Goal: Check status: Check status

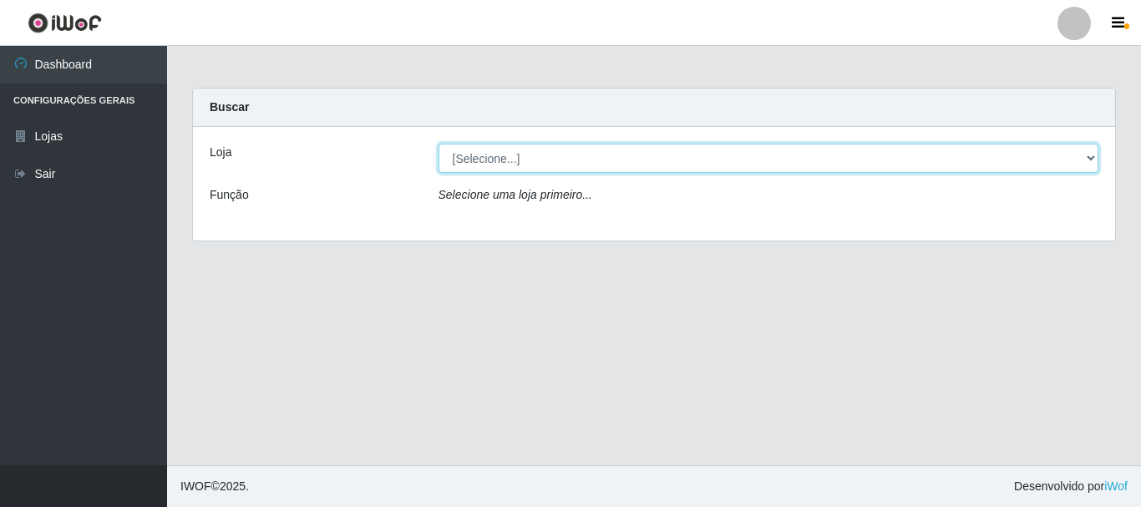
drag, startPoint x: 529, startPoint y: 156, endPoint x: 525, endPoint y: 166, distance: 10.9
click at [529, 156] on select "[Selecione...] Casatudo BR" at bounding box center [769, 158] width 661 height 29
select select "197"
click at [439, 144] on select "[Selecione...] Casatudo BR" at bounding box center [769, 158] width 661 height 29
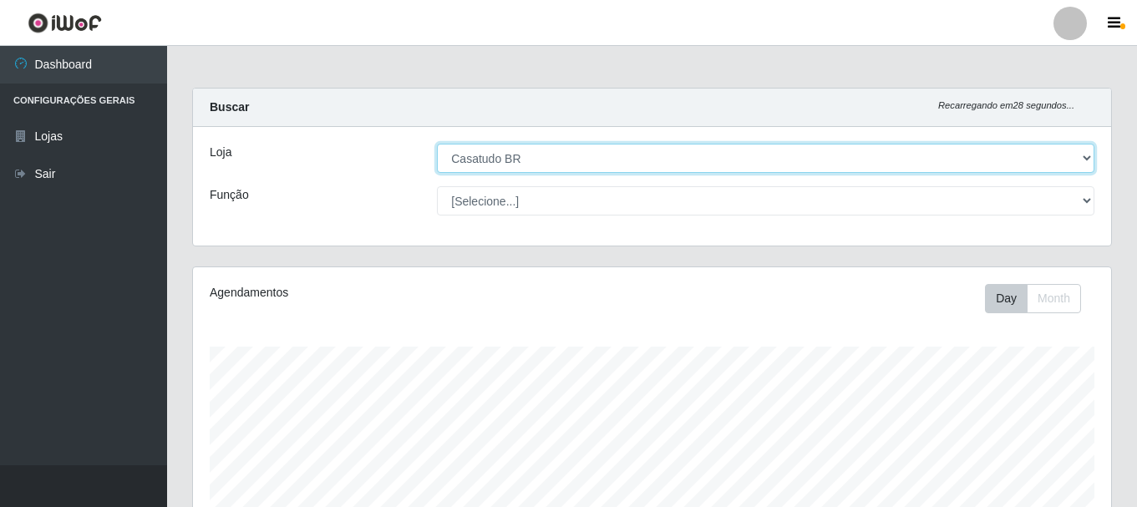
scroll to position [501, 0]
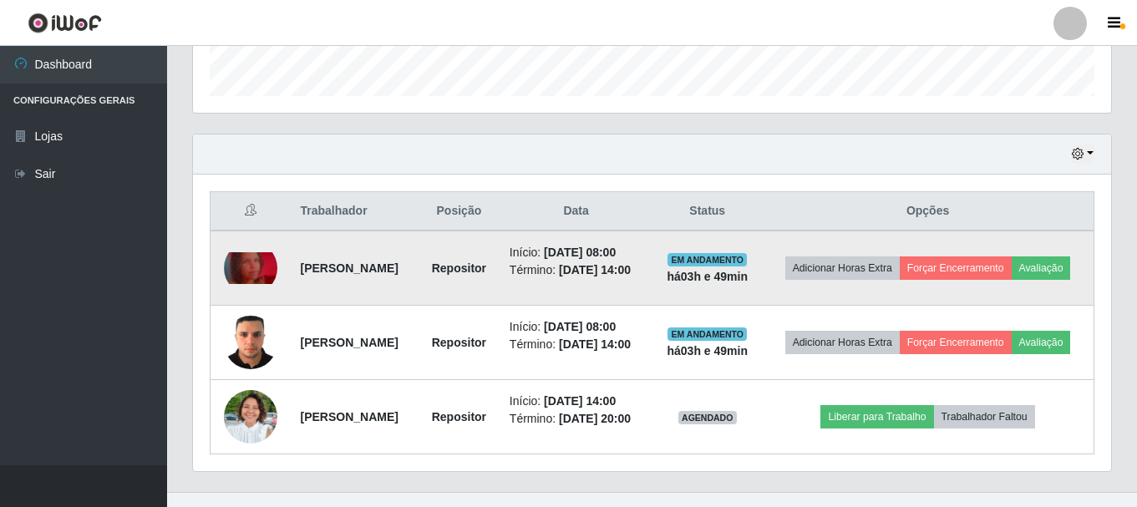
click at [259, 268] on img at bounding box center [250, 268] width 53 height 33
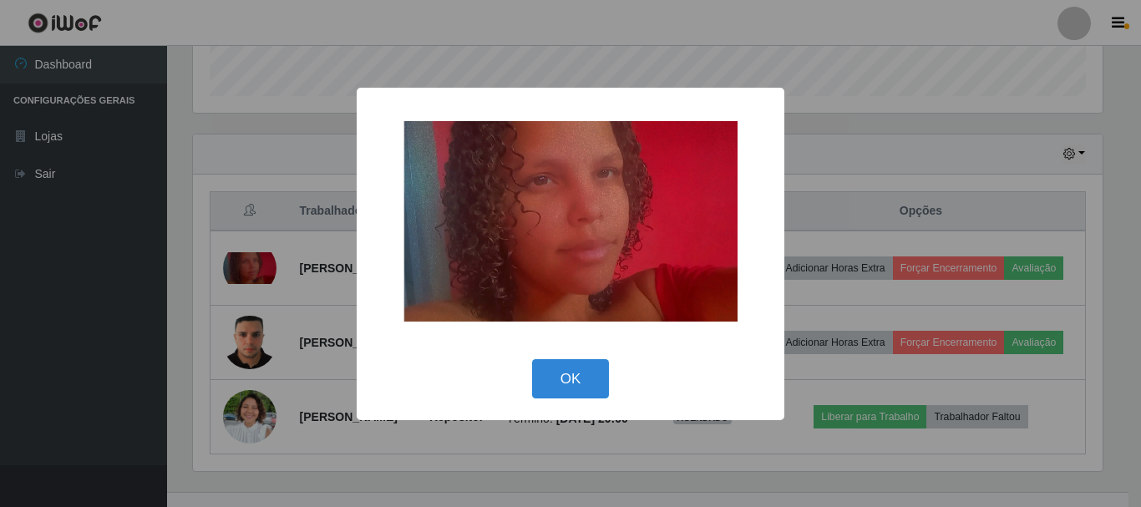
click at [907, 159] on div "× OK Cancel" at bounding box center [570, 253] width 1141 height 507
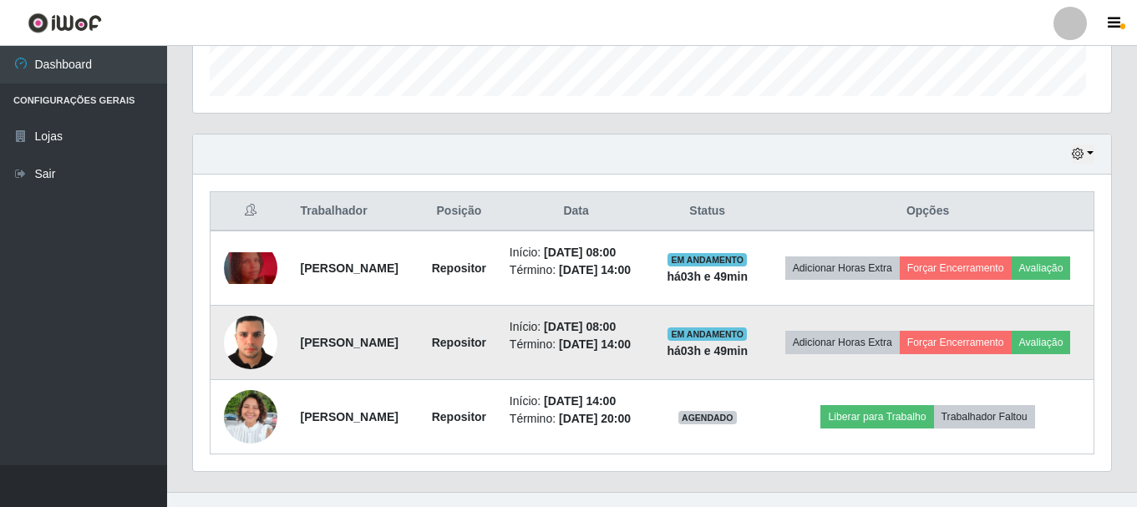
scroll to position [347, 918]
click at [260, 366] on img at bounding box center [250, 342] width 53 height 71
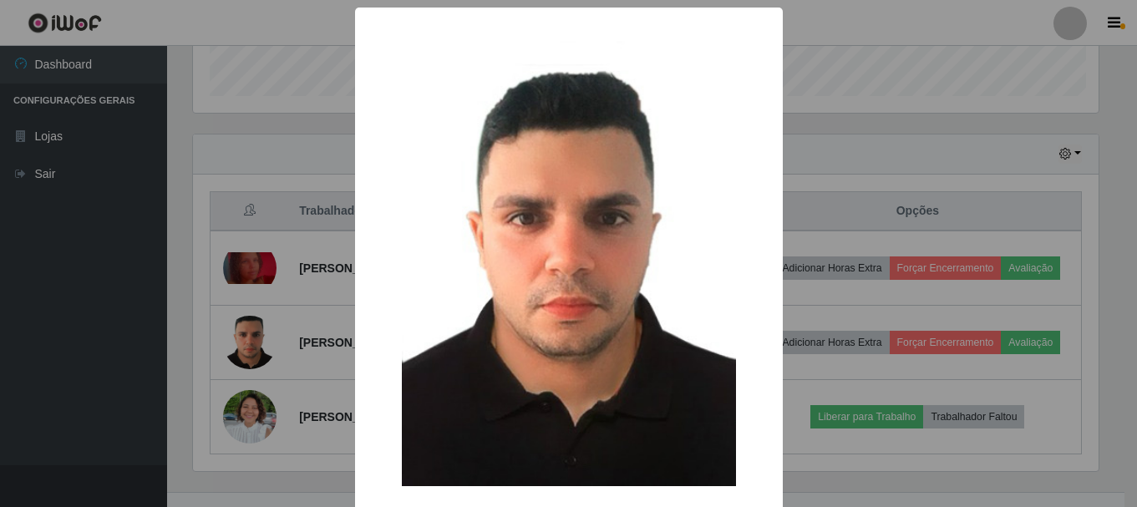
scroll to position [347, 910]
click at [857, 119] on div "× OK Cancel" at bounding box center [570, 253] width 1141 height 507
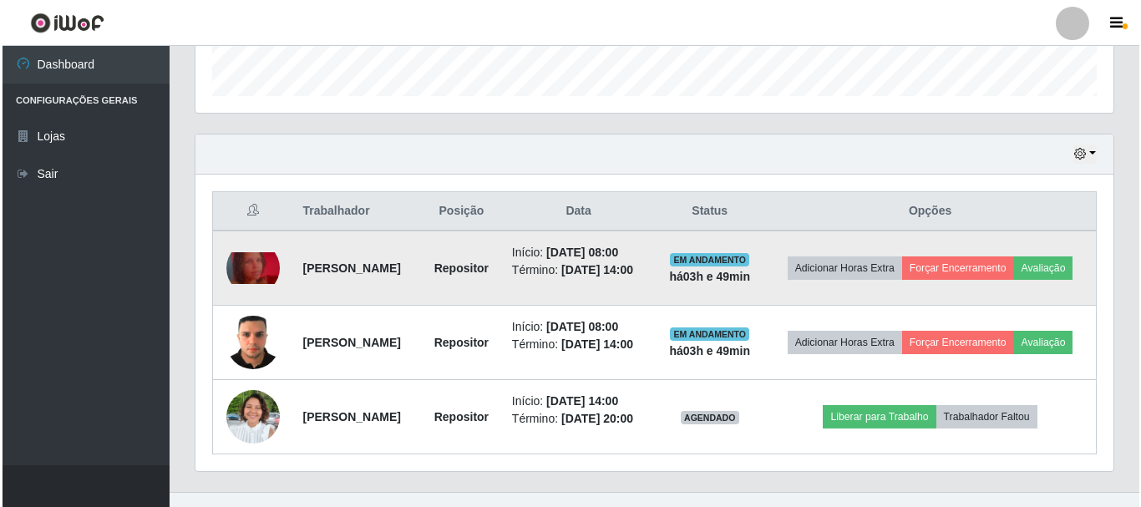
scroll to position [566, 0]
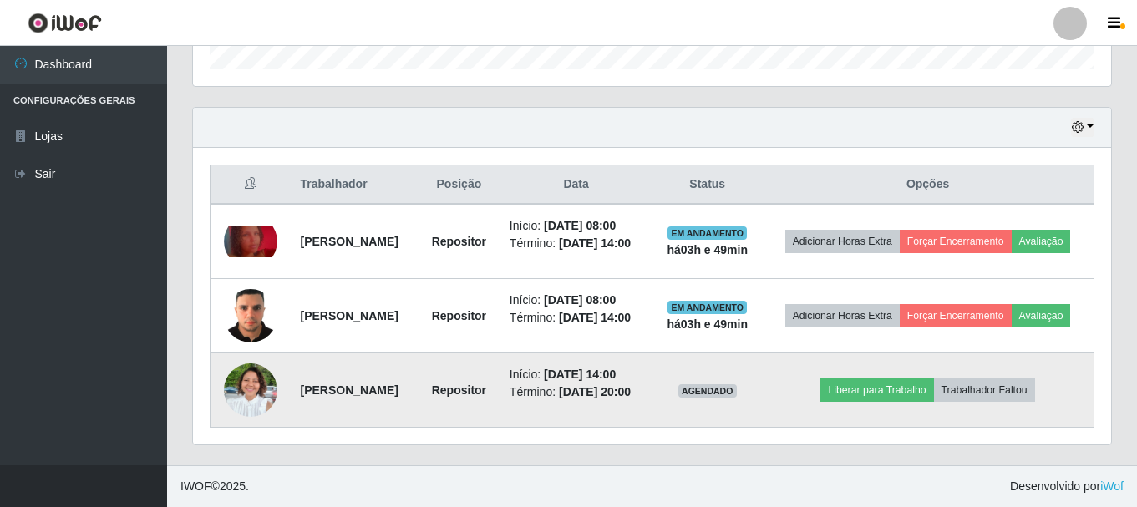
click at [259, 388] on img at bounding box center [250, 390] width 53 height 72
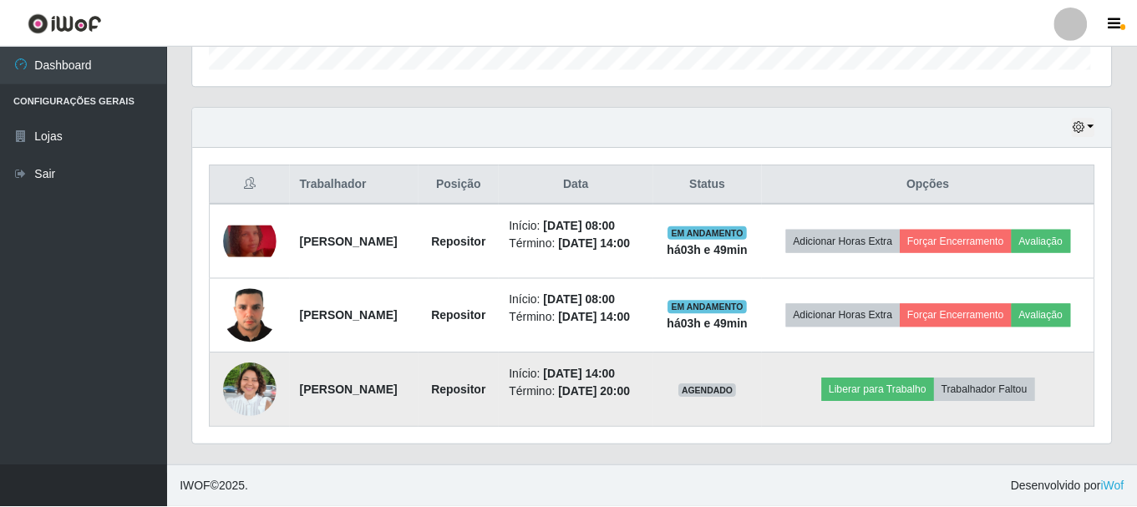
scroll to position [347, 910]
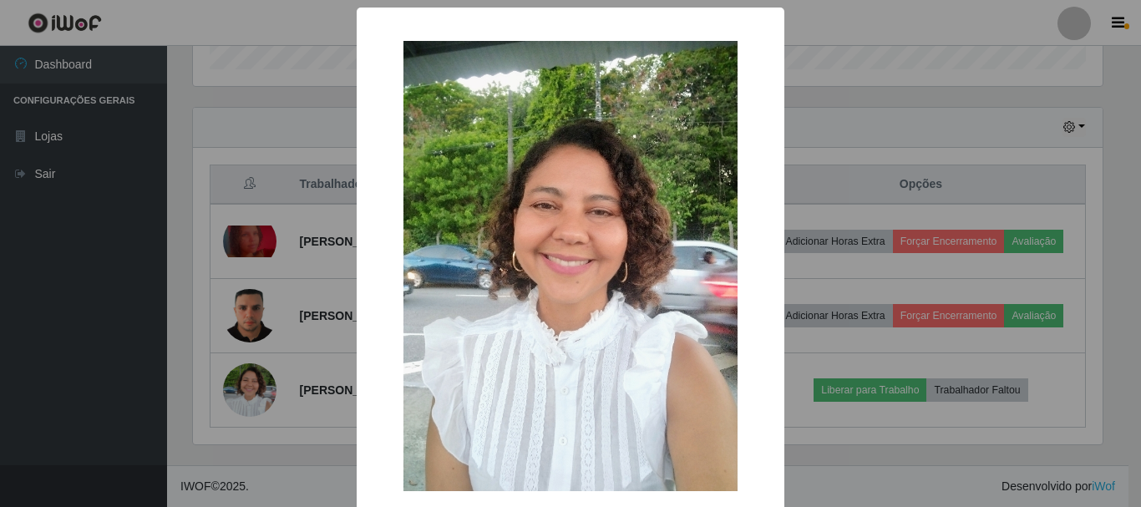
click at [877, 132] on div "× OK Cancel" at bounding box center [570, 253] width 1141 height 507
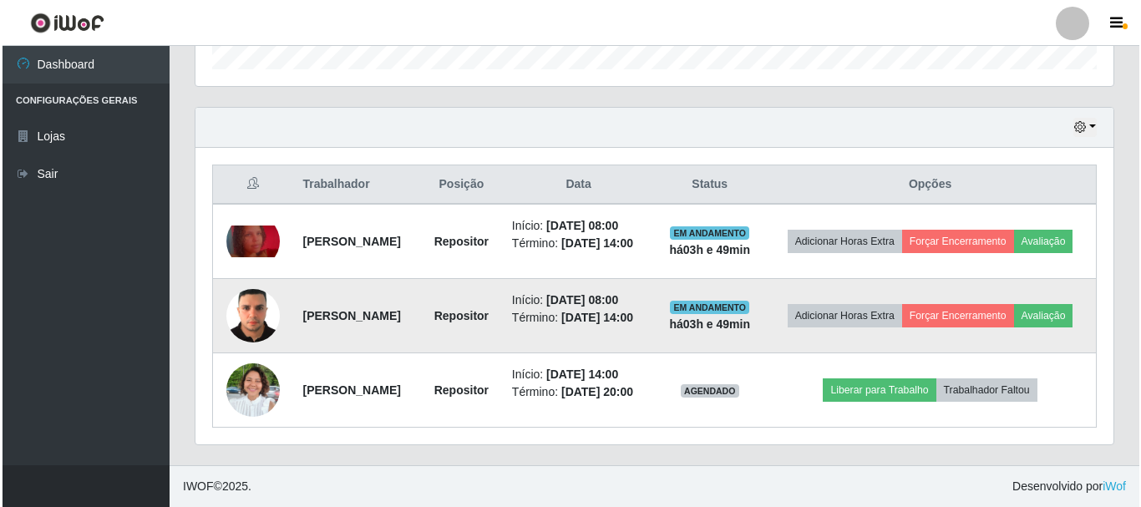
scroll to position [399, 0]
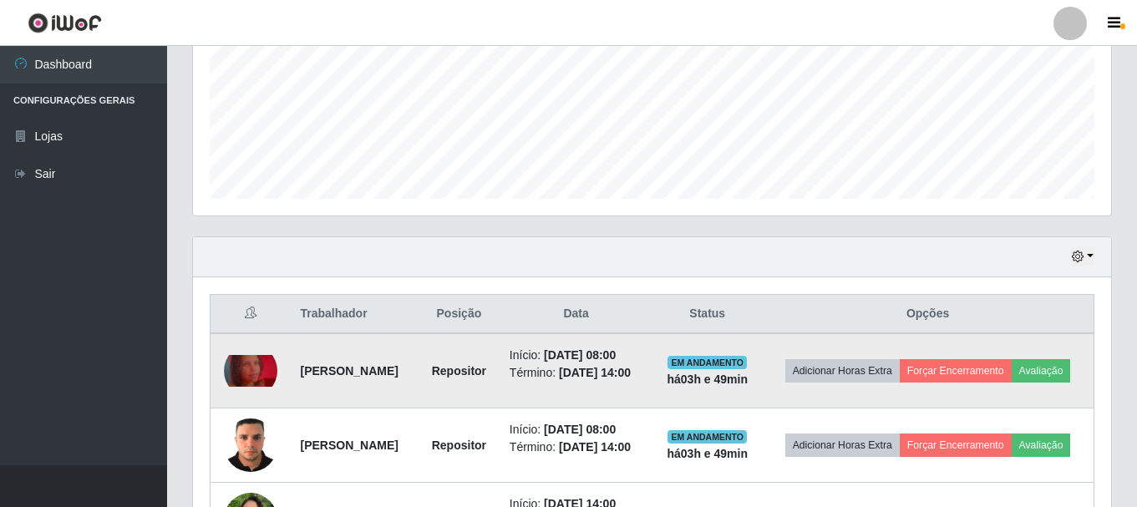
click at [245, 376] on img at bounding box center [250, 371] width 53 height 33
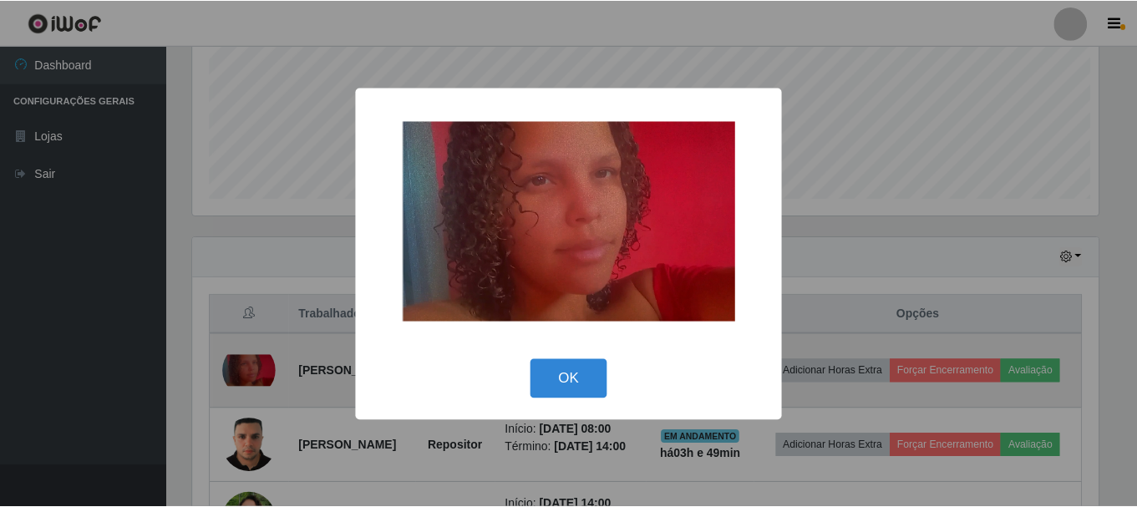
scroll to position [347, 910]
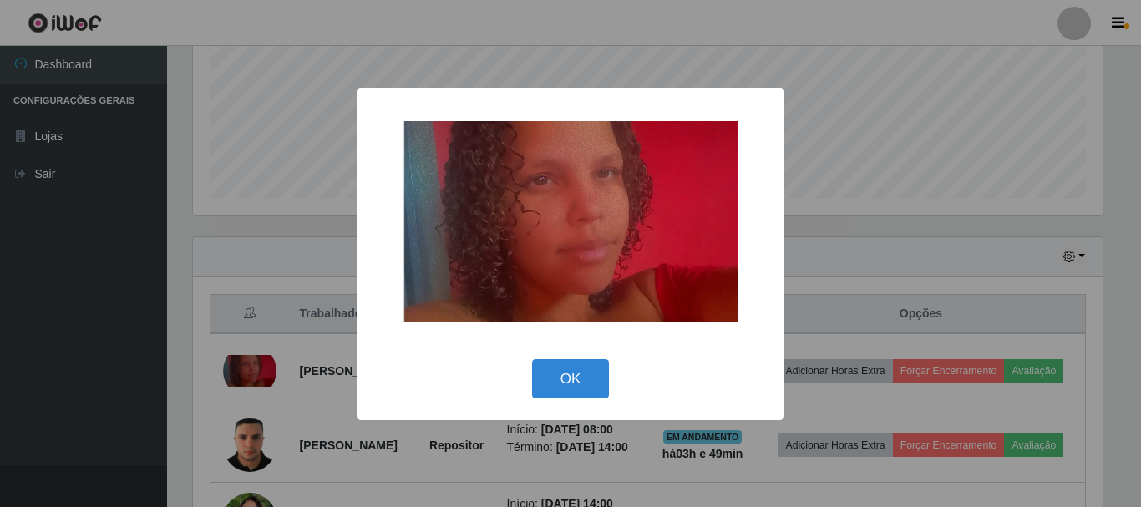
click at [867, 172] on div "× OK Cancel" at bounding box center [570, 253] width 1141 height 507
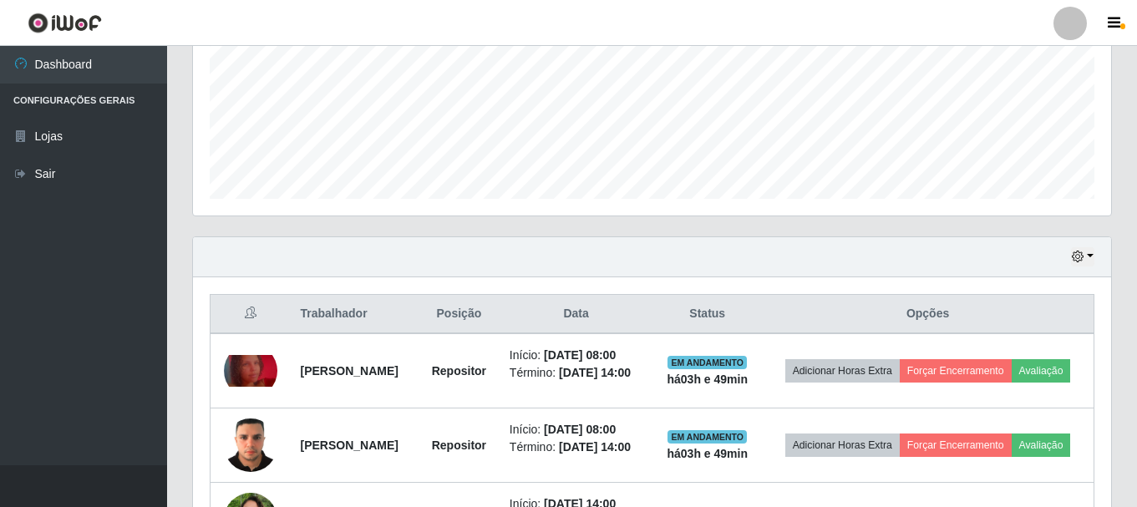
scroll to position [0, 0]
